Goal: Information Seeking & Learning: Learn about a topic

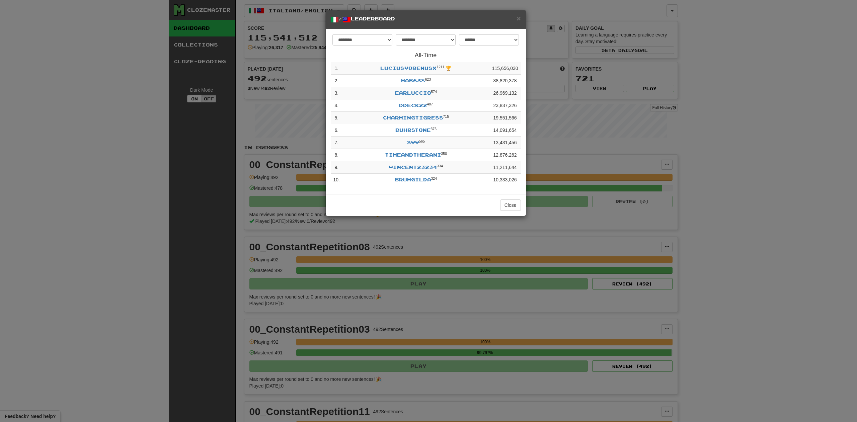
select select "********"
select select "**********"
click at [519, 16] on span "×" at bounding box center [519, 18] width 4 height 8
